Goal: Information Seeking & Learning: Learn about a topic

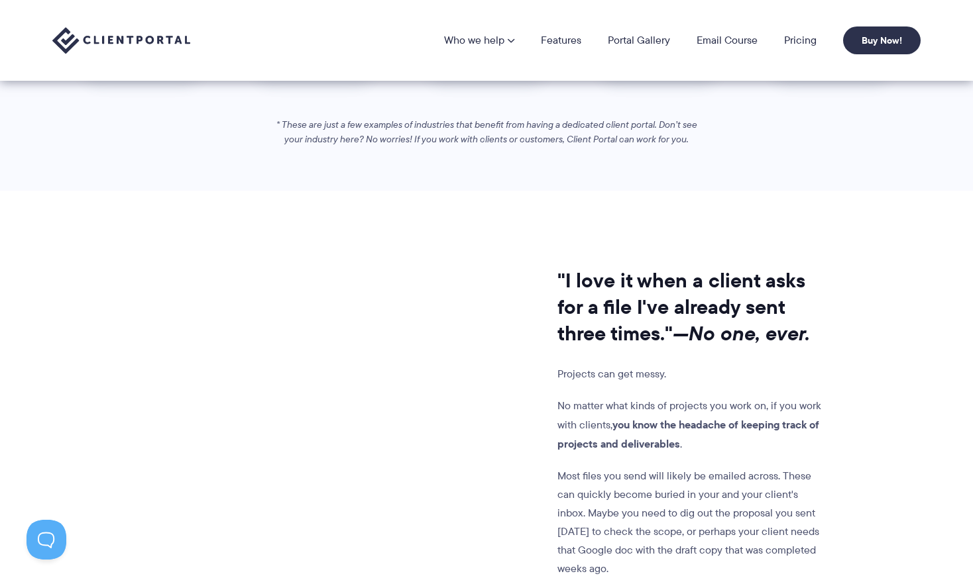
scroll to position [910, 0]
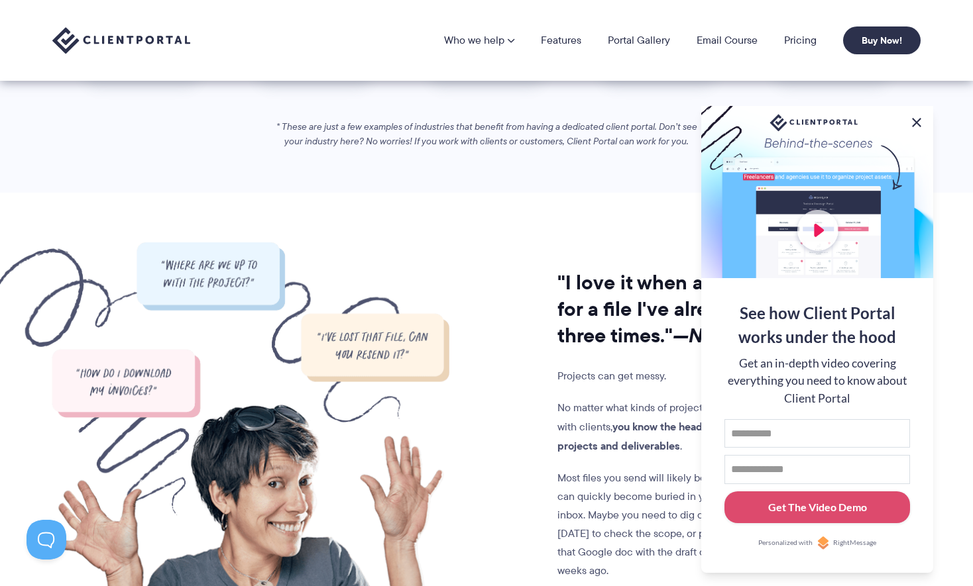
click at [920, 120] on button at bounding box center [916, 123] width 16 height 16
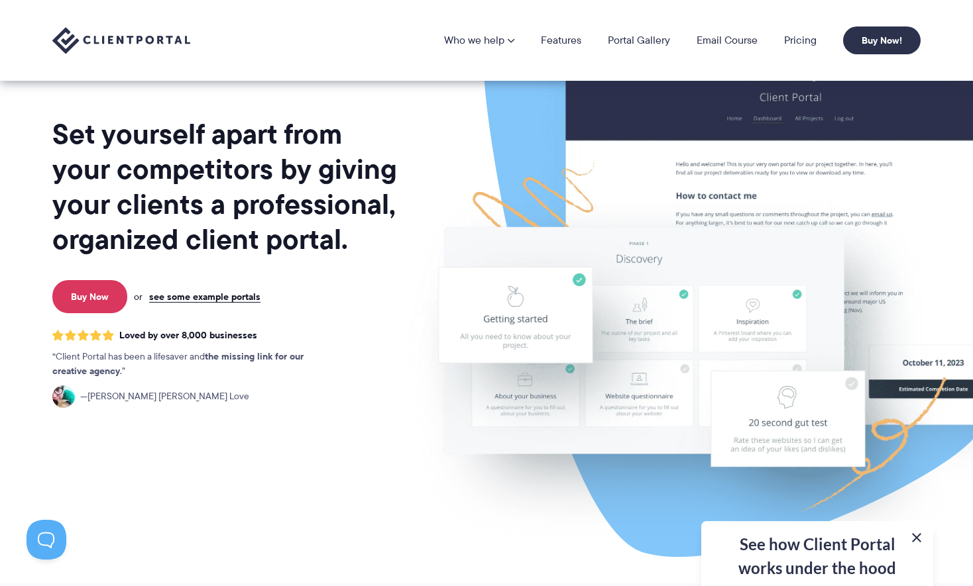
scroll to position [0, 0]
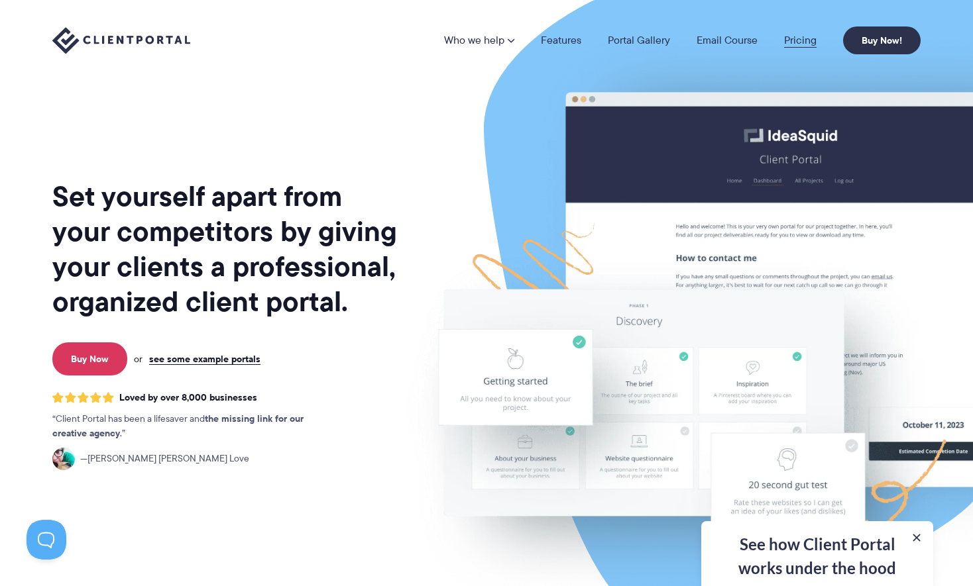
click at [810, 41] on link "Pricing" at bounding box center [800, 40] width 32 height 11
